Goal: Register for event/course

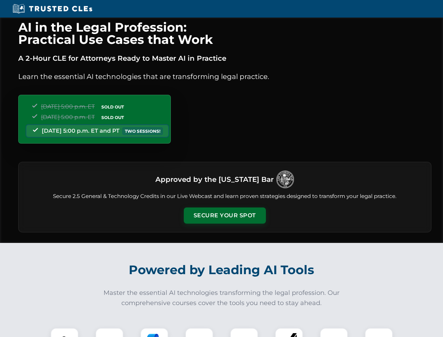
click at [224, 215] on button "Secure Your Spot" at bounding box center [225, 215] width 82 height 16
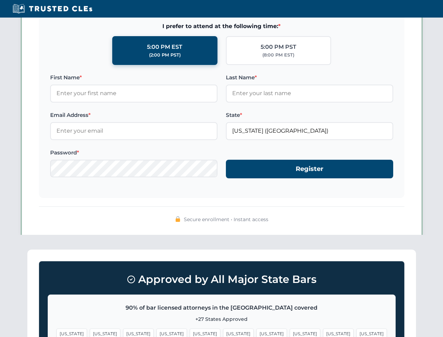
click at [223, 332] on span "[US_STATE]" at bounding box center [238, 333] width 31 height 10
click at [256, 332] on span "[US_STATE]" at bounding box center [271, 333] width 31 height 10
click at [323, 332] on span "[US_STATE]" at bounding box center [338, 333] width 31 height 10
